Goal: Task Accomplishment & Management: Manage account settings

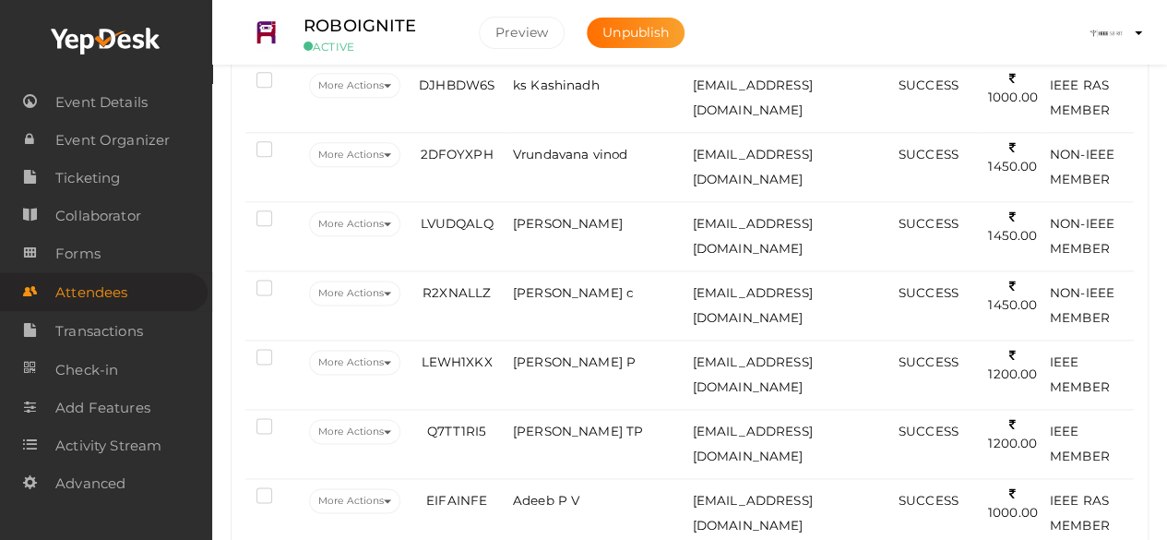
scroll to position [1123, 0]
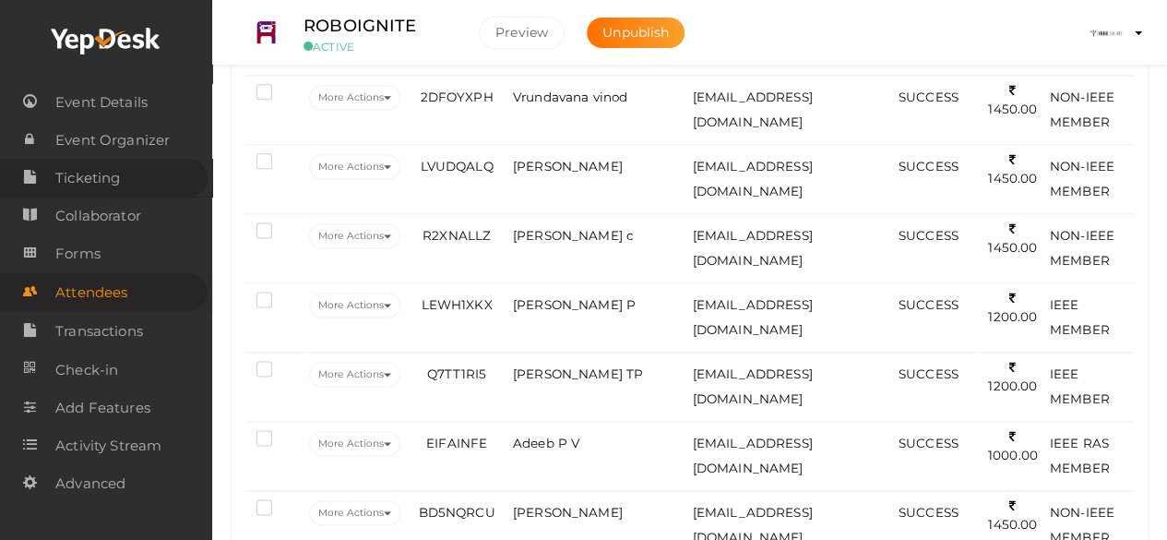
click at [117, 173] on span "Ticketing" at bounding box center [87, 178] width 65 height 37
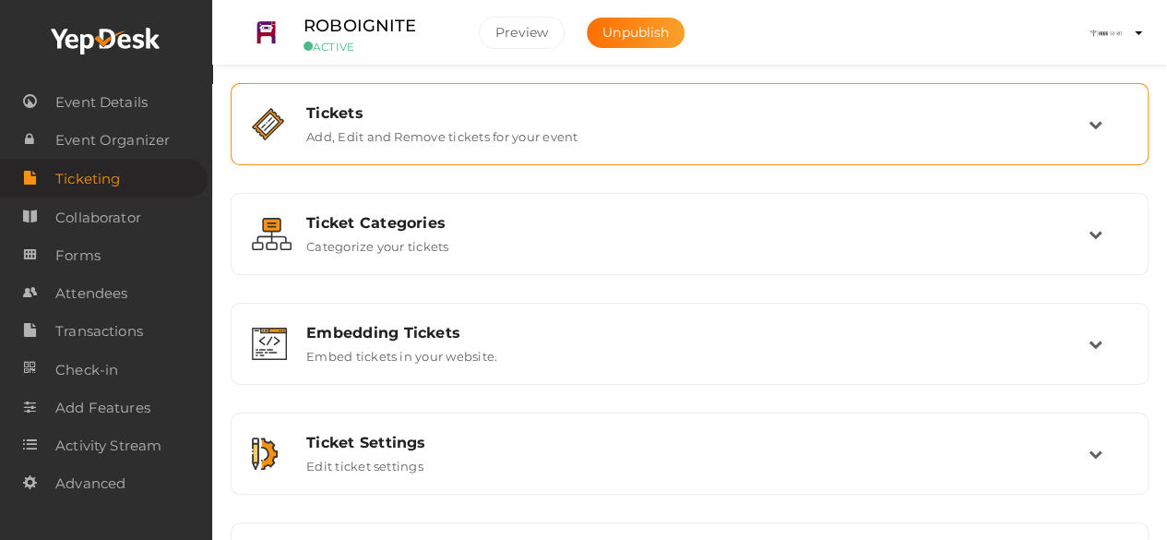
click at [541, 126] on label "Add, Edit and Remove tickets for your event" at bounding box center [441, 133] width 271 height 22
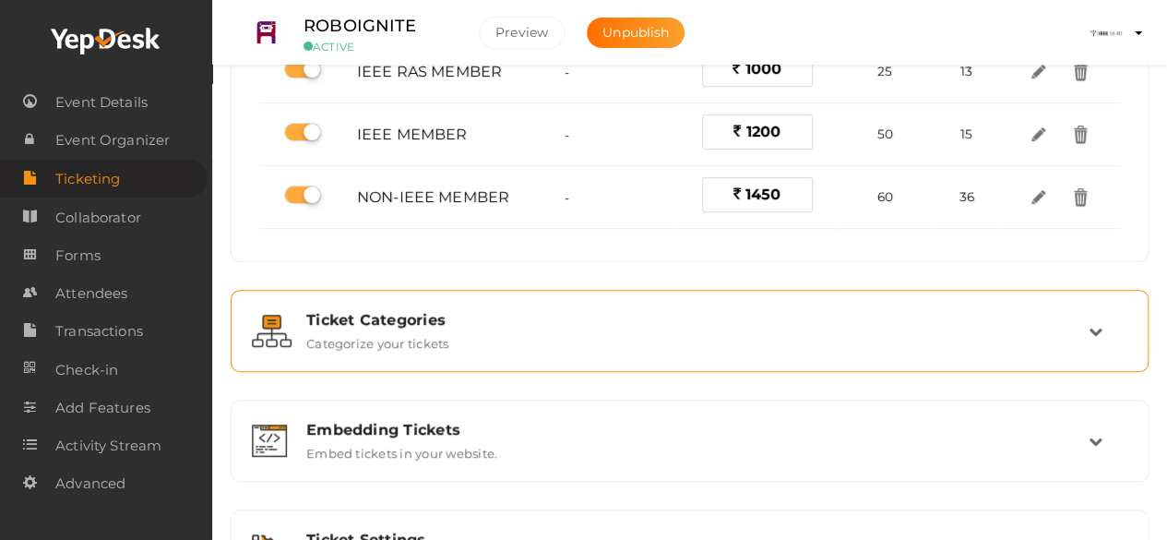
scroll to position [428, 0]
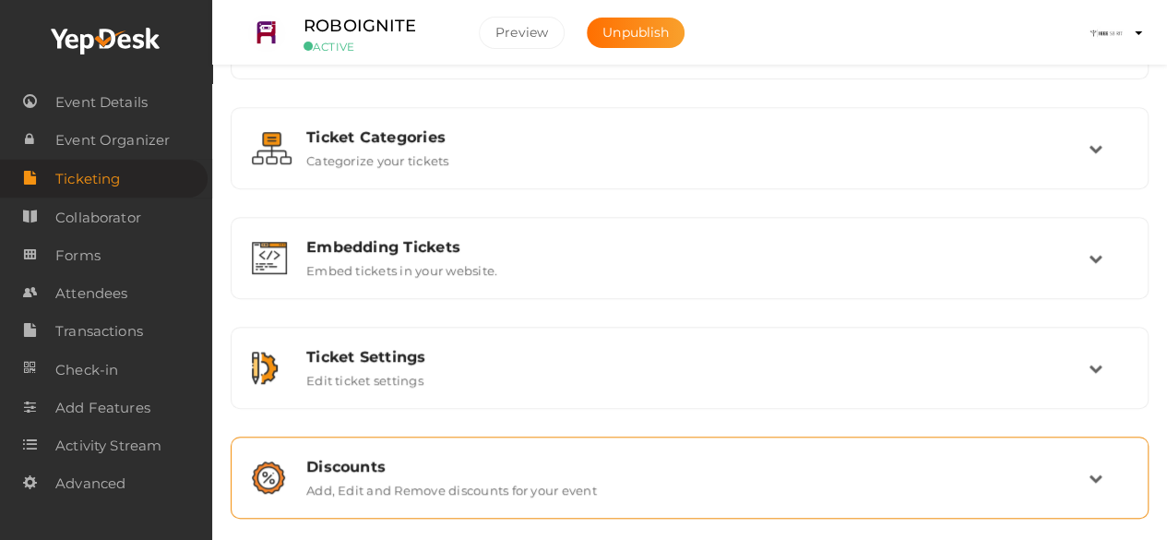
click at [832, 482] on div "Discounts Add, Edit and Remove discounts for your event" at bounding box center [691, 478] width 796 height 40
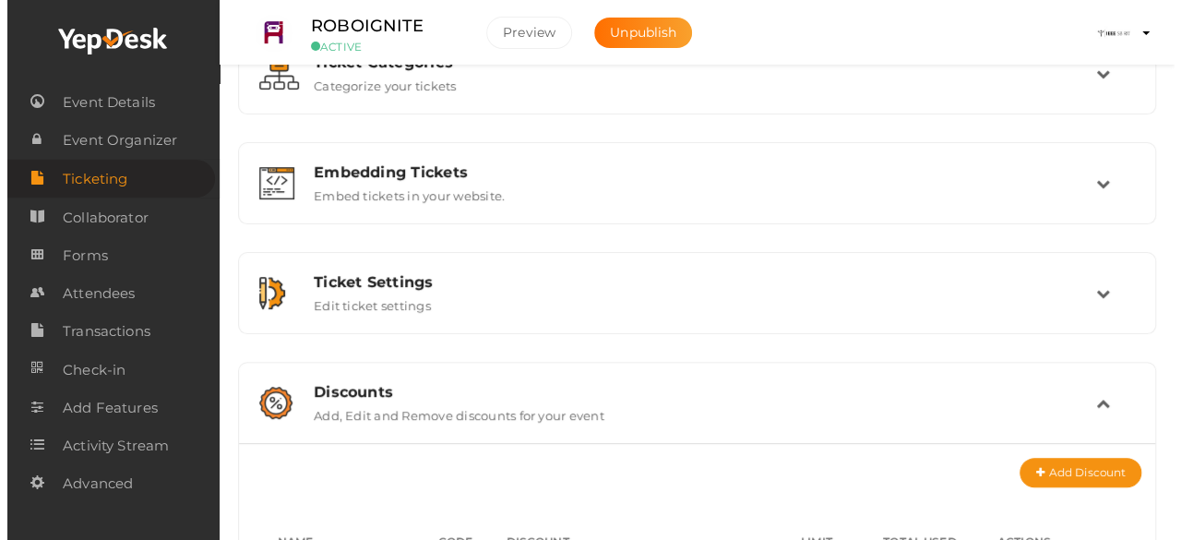
scroll to position [315, 0]
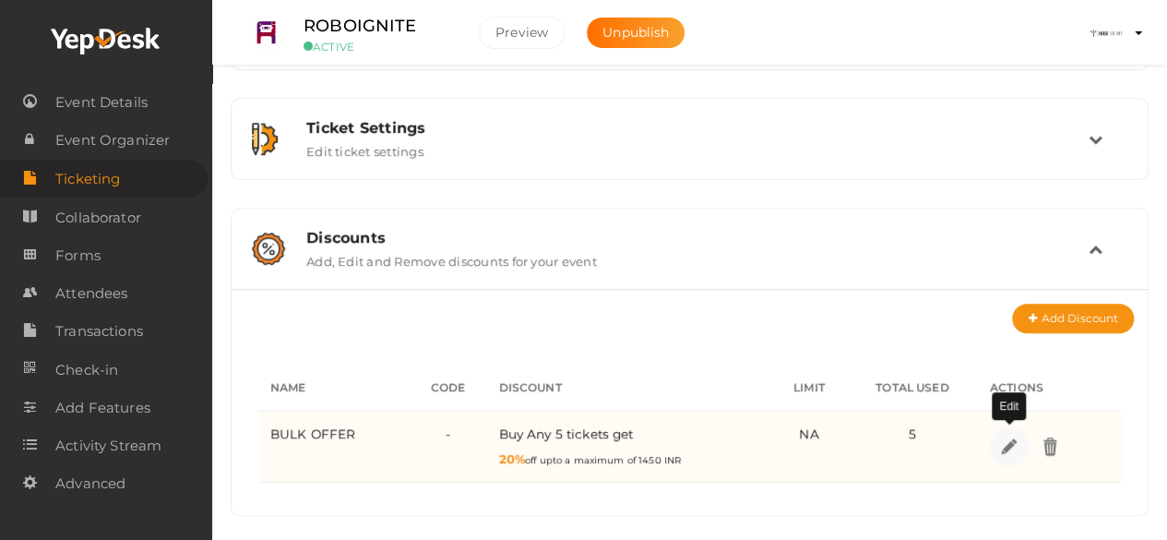
click at [1011, 444] on img at bounding box center [1008, 446] width 21 height 21
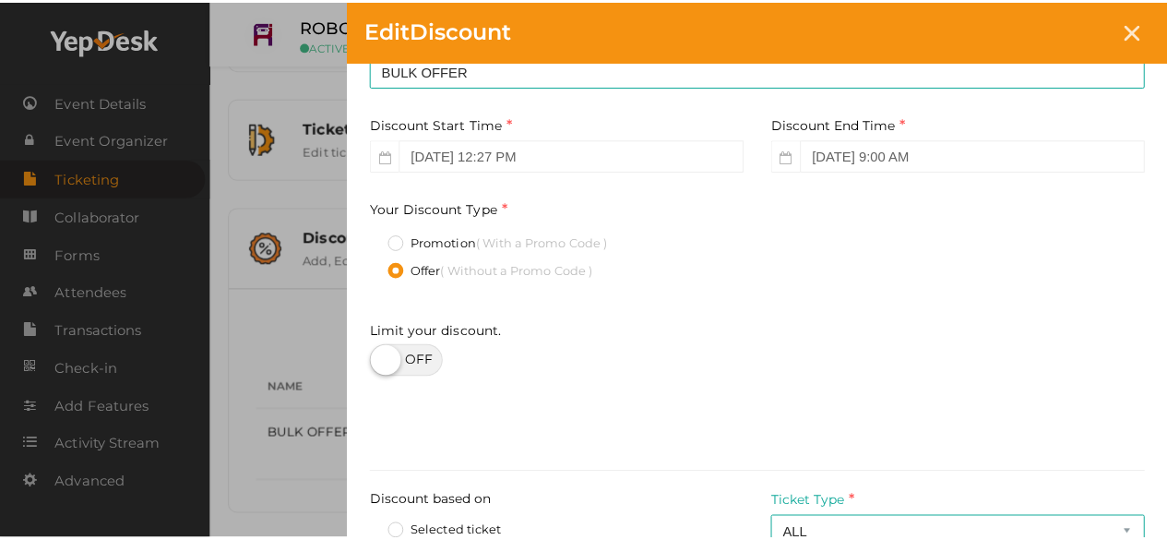
scroll to position [51, 0]
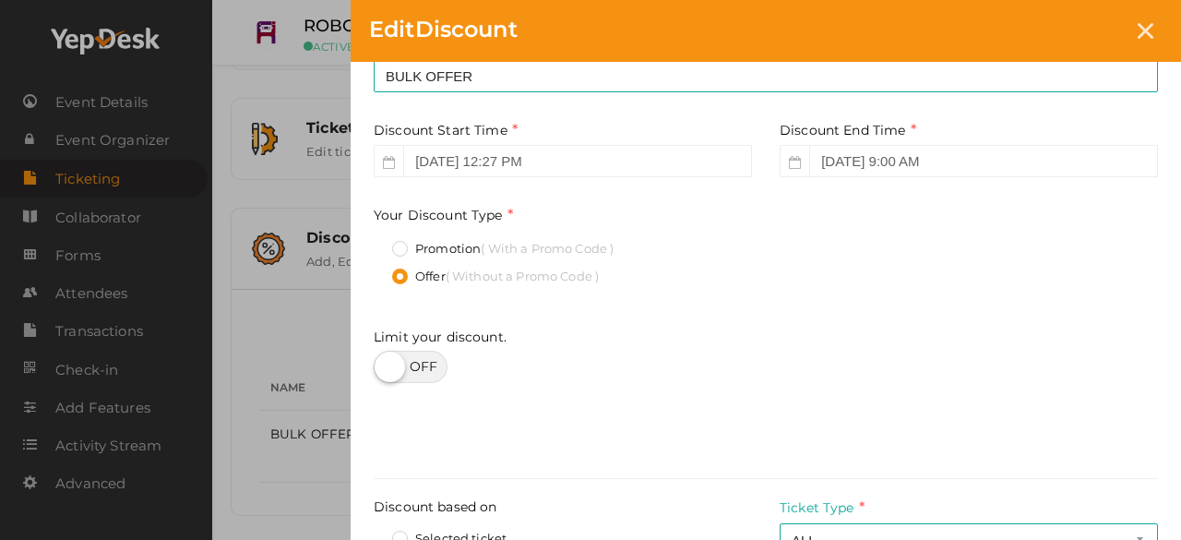
click at [1153, 48] on div "Edit Discount" at bounding box center [766, 31] width 830 height 62
click at [1144, 33] on icon at bounding box center [1146, 31] width 16 height 16
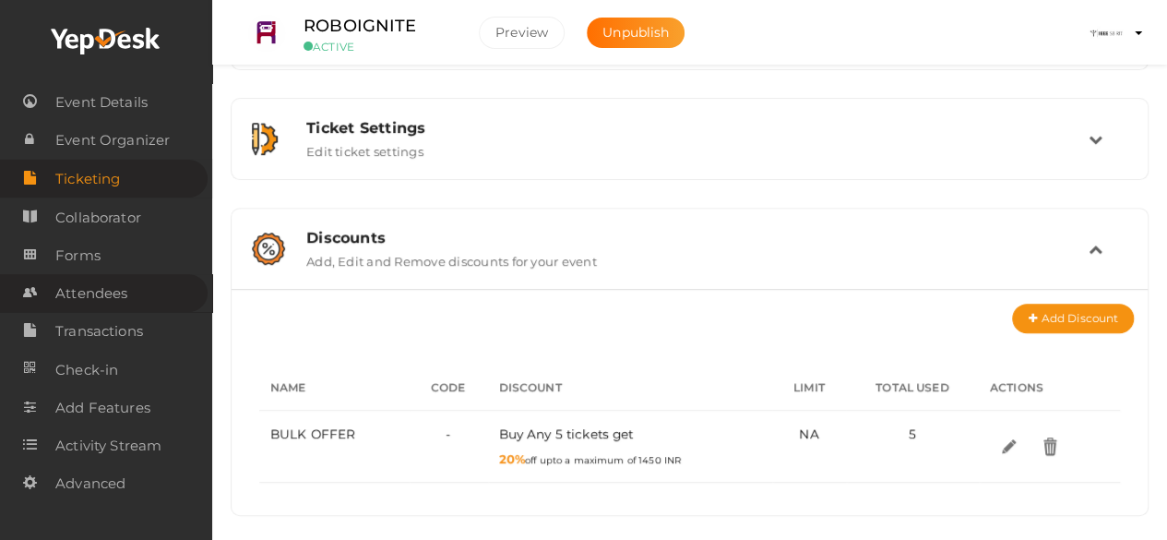
click at [87, 298] on span "Attendees" at bounding box center [91, 293] width 72 height 37
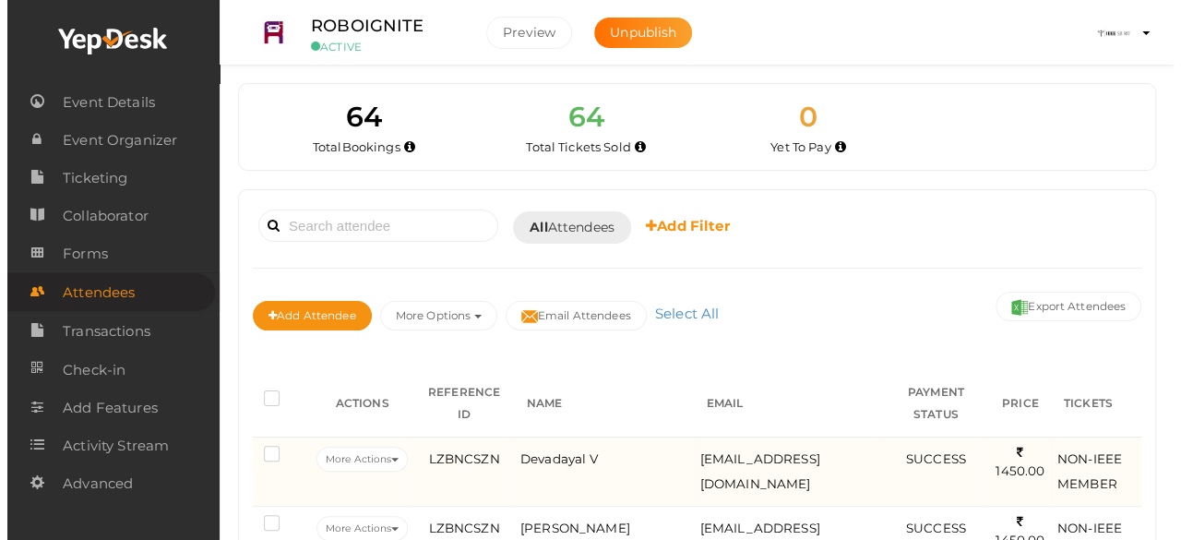
scroll to position [129, 0]
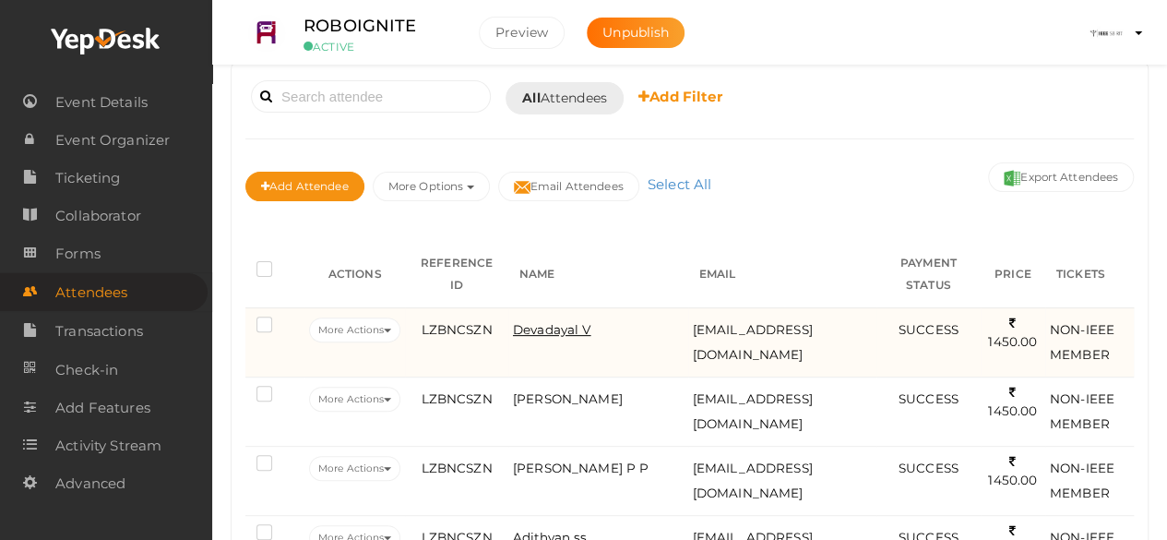
click at [554, 322] on span "Devadayal V" at bounding box center [552, 329] width 78 height 15
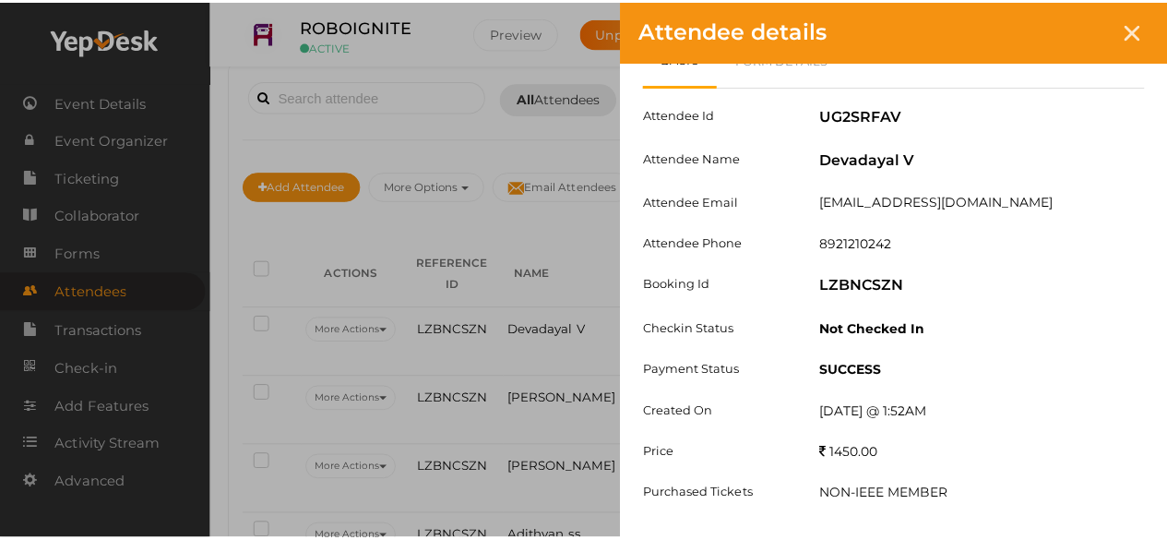
scroll to position [0, 0]
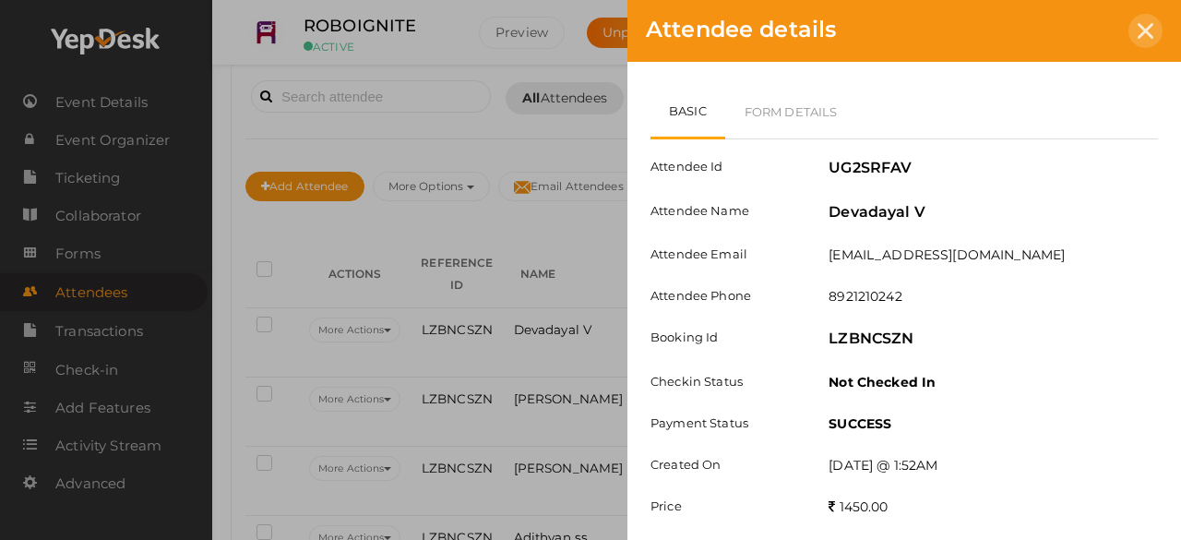
click at [1148, 42] on div at bounding box center [1146, 31] width 34 height 34
